Goal: Find specific page/section

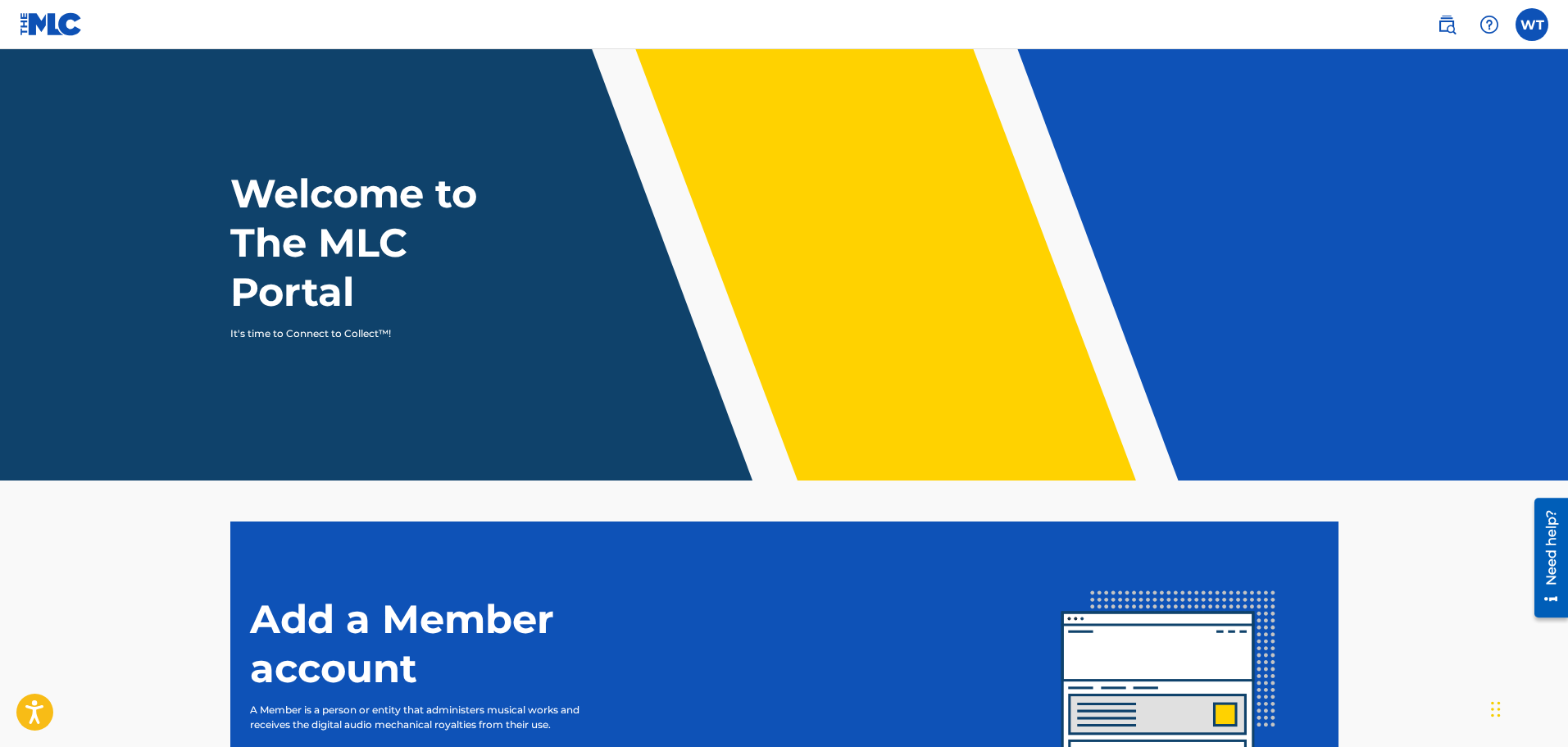
click at [1454, 25] on img at bounding box center [1447, 25] width 19 height 19
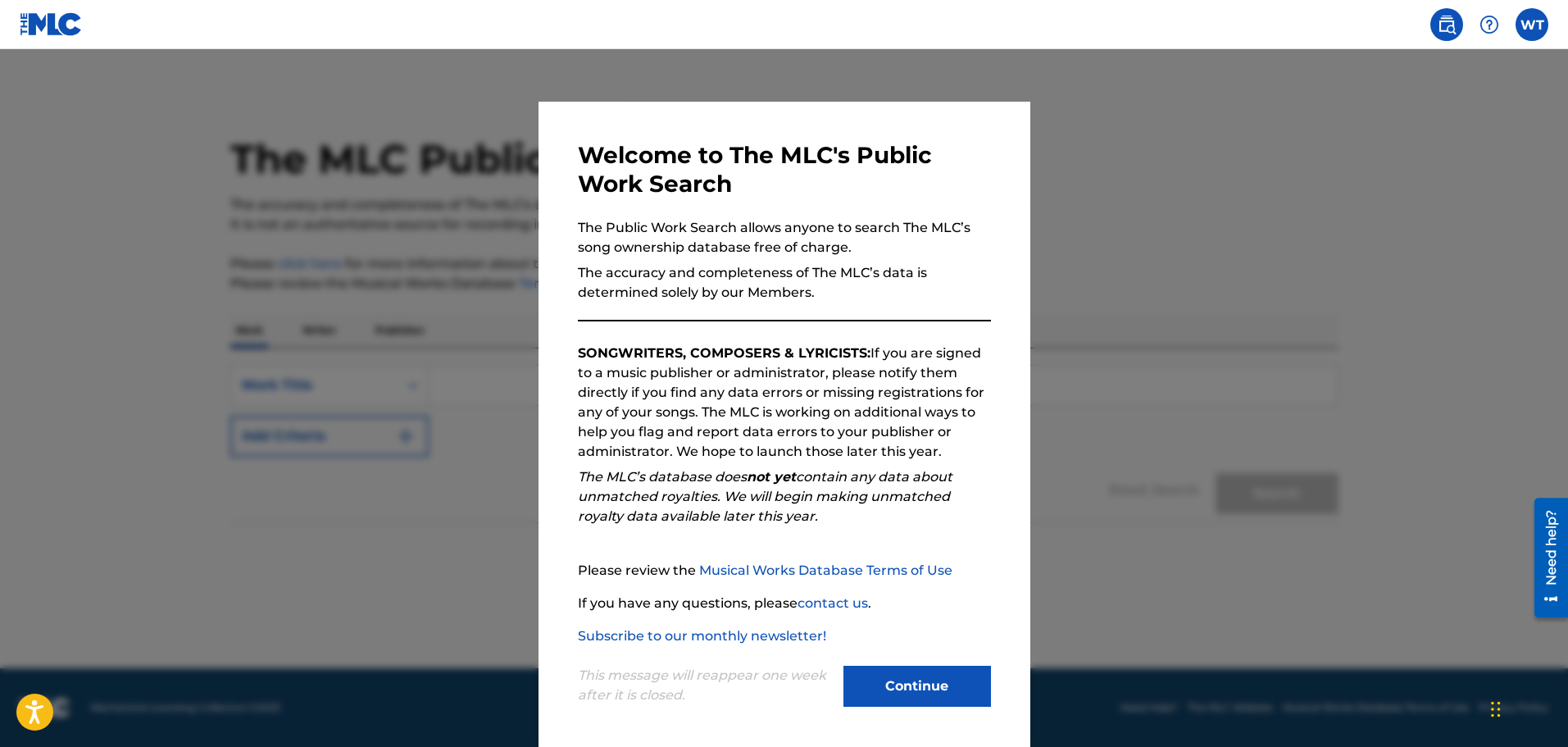
click at [904, 684] on button "Continue" at bounding box center [917, 686] width 148 height 41
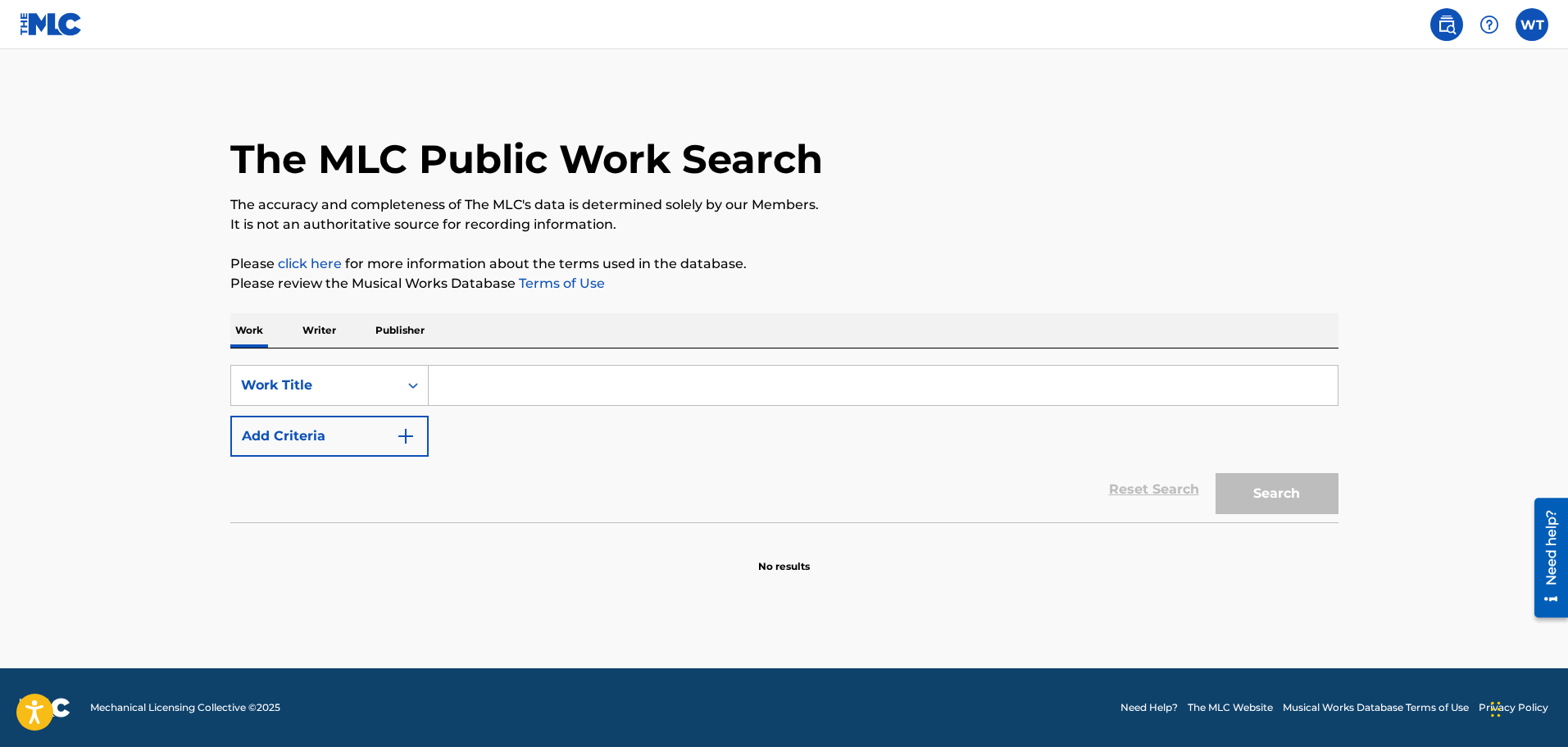
click at [1542, 29] on label at bounding box center [1532, 24] width 33 height 33
click at [1532, 25] on input "WT Will [PERSON_NAME] [EMAIL_ADDRESS][DOMAIN_NAME] Notification Preferences Pro…" at bounding box center [1532, 25] width 0 height 0
click at [1437, 385] on main "The MLC Public Work Search The accuracy and completeness of The MLC's data is d…" at bounding box center [784, 359] width 1568 height 619
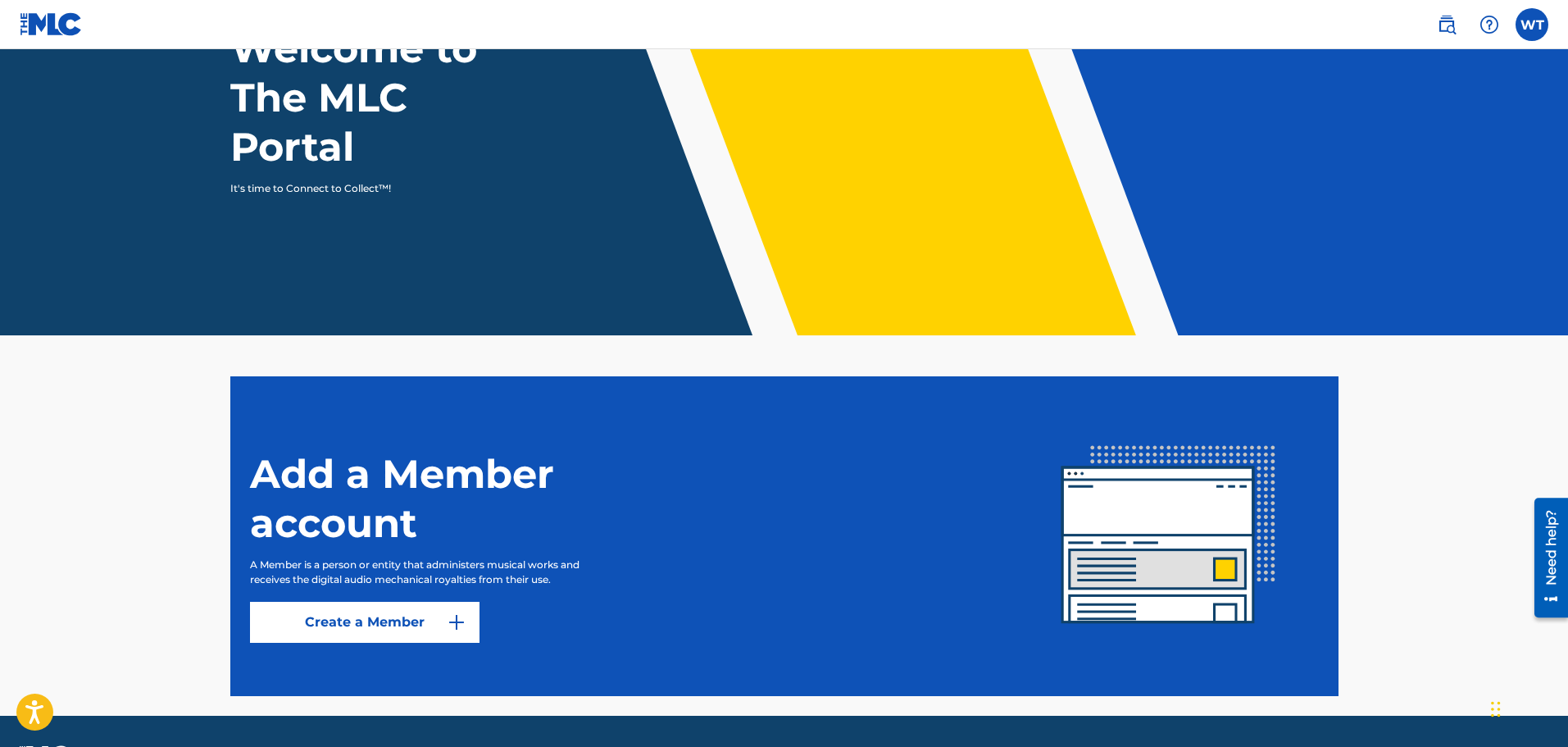
scroll to position [193, 0]
